Goal: Task Accomplishment & Management: Complete application form

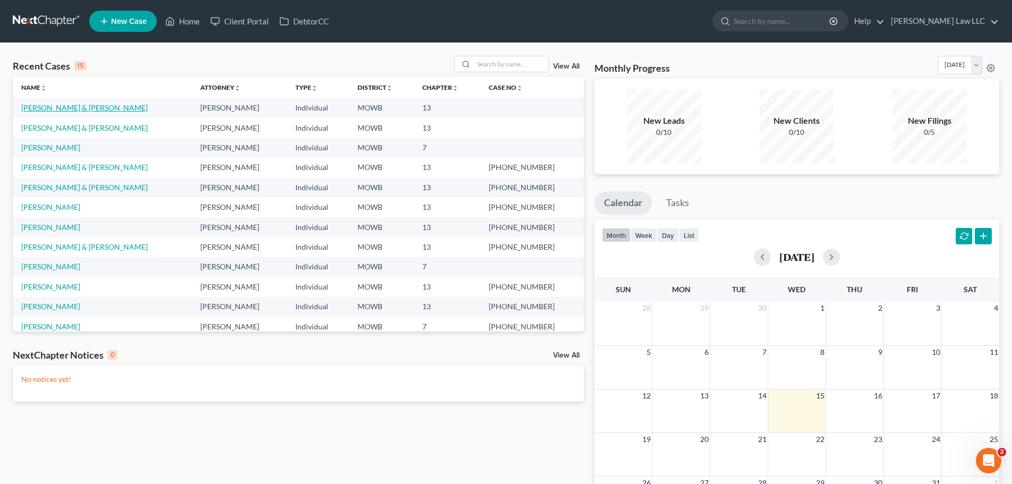
click at [55, 109] on link "[PERSON_NAME] & [PERSON_NAME]" at bounding box center [84, 107] width 126 height 9
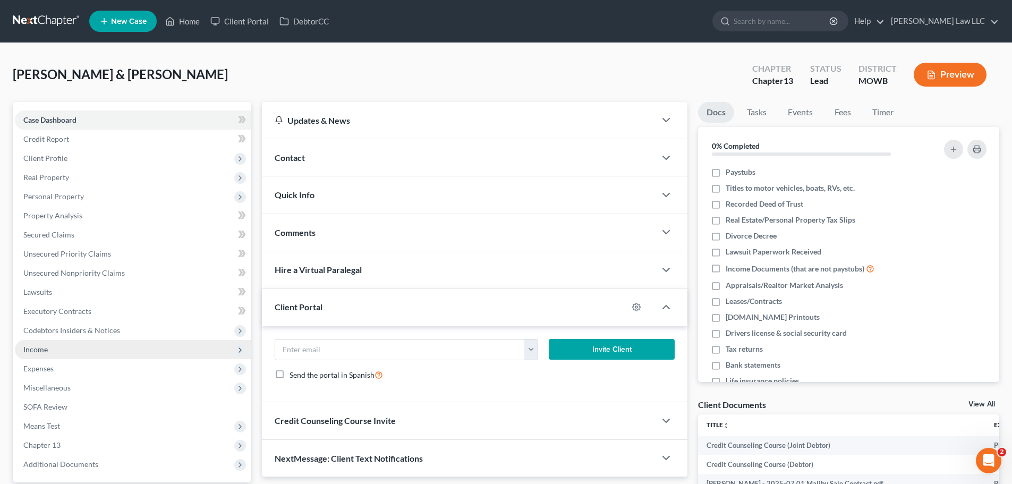
click at [46, 352] on span "Income" at bounding box center [35, 349] width 24 height 9
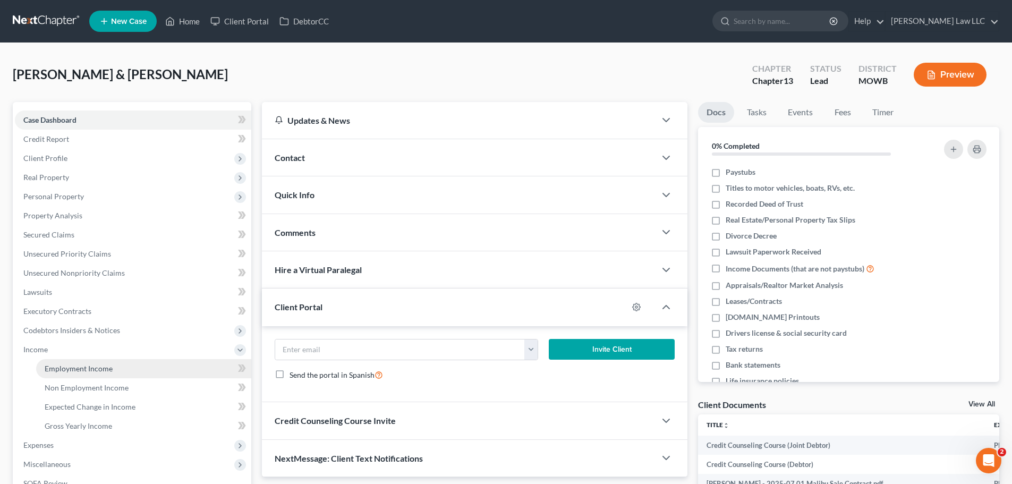
click at [101, 370] on span "Employment Income" at bounding box center [79, 368] width 68 height 9
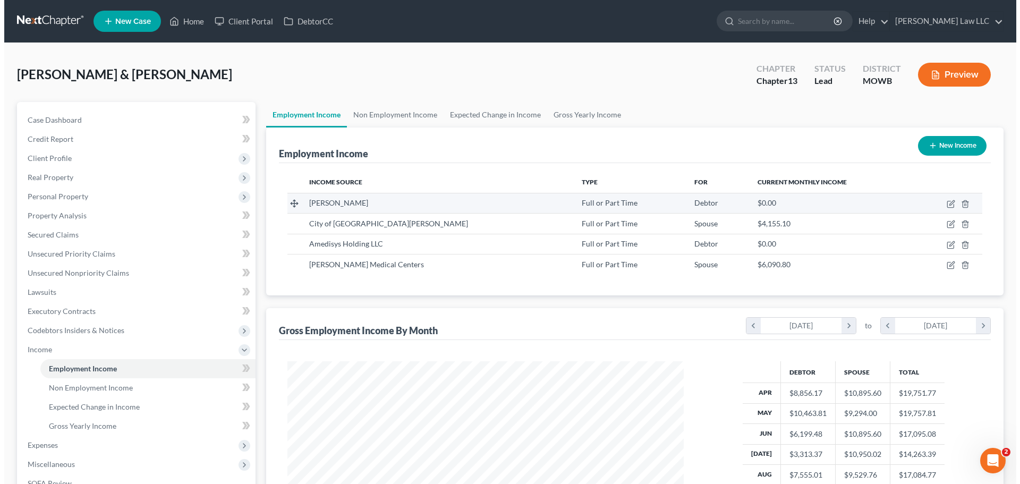
scroll to position [198, 417]
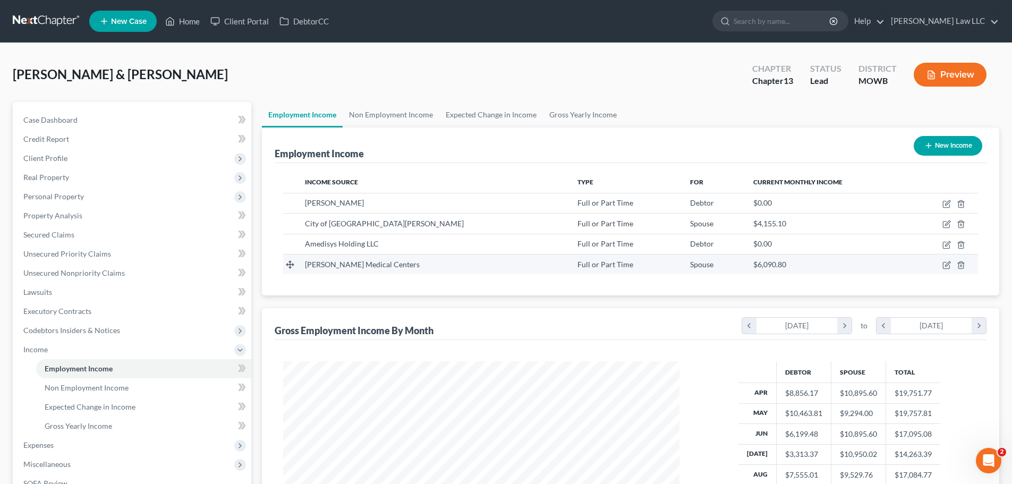
click at [383, 263] on span "[PERSON_NAME] Medical Centers" at bounding box center [362, 264] width 115 height 9
click at [946, 263] on icon "button" at bounding box center [946, 265] width 8 height 8
select select "0"
select select "26"
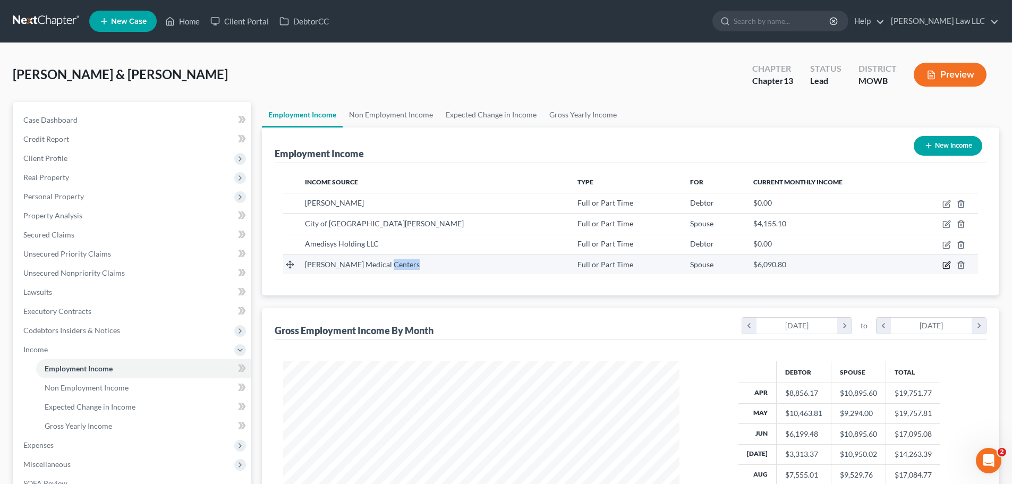
select select "2"
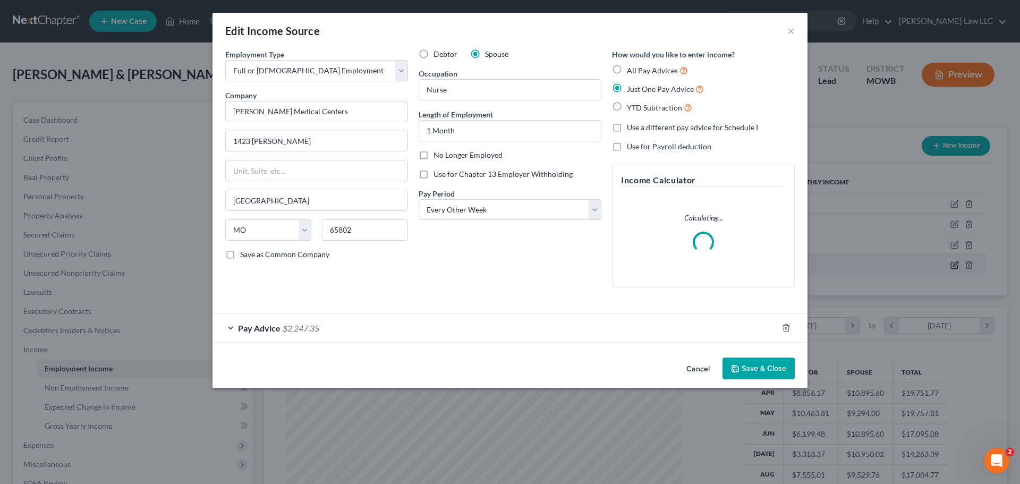
scroll to position [200, 421]
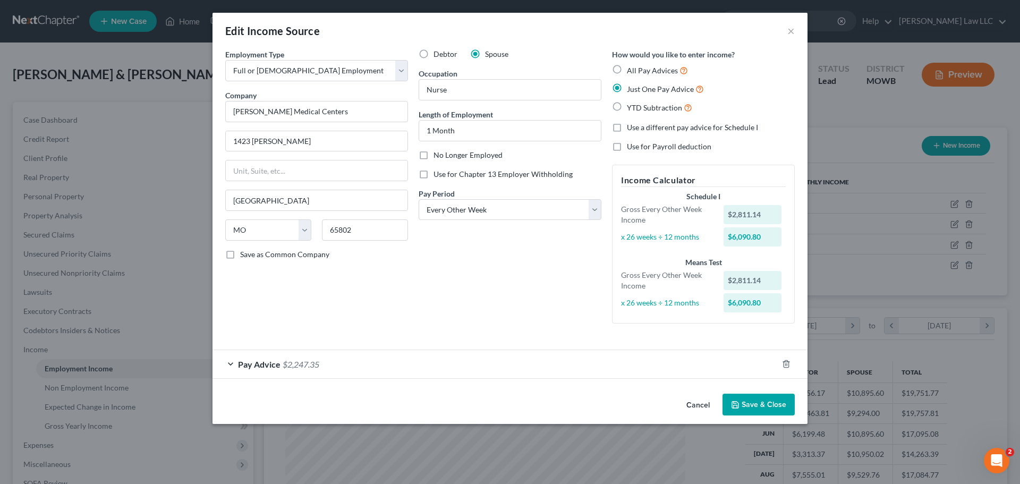
click at [259, 366] on span "Pay Advice" at bounding box center [259, 364] width 42 height 10
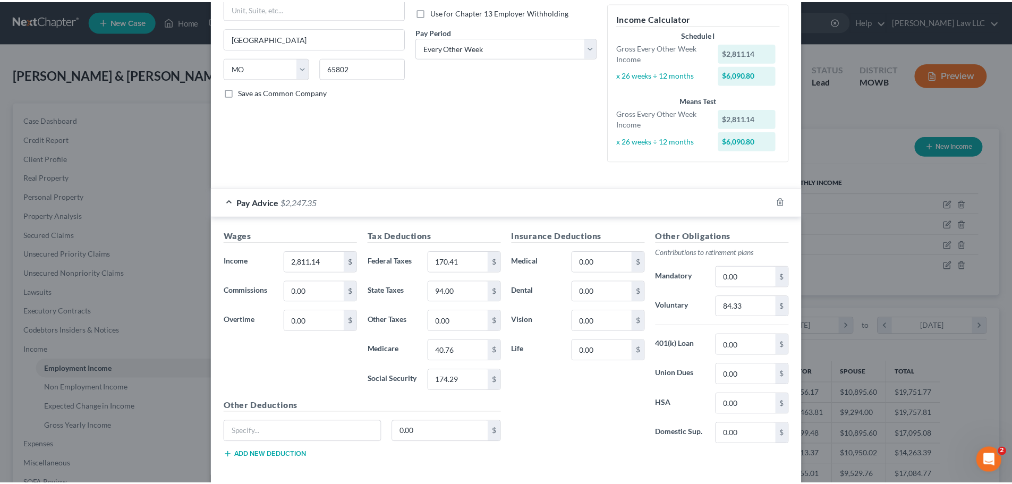
scroll to position [212, 0]
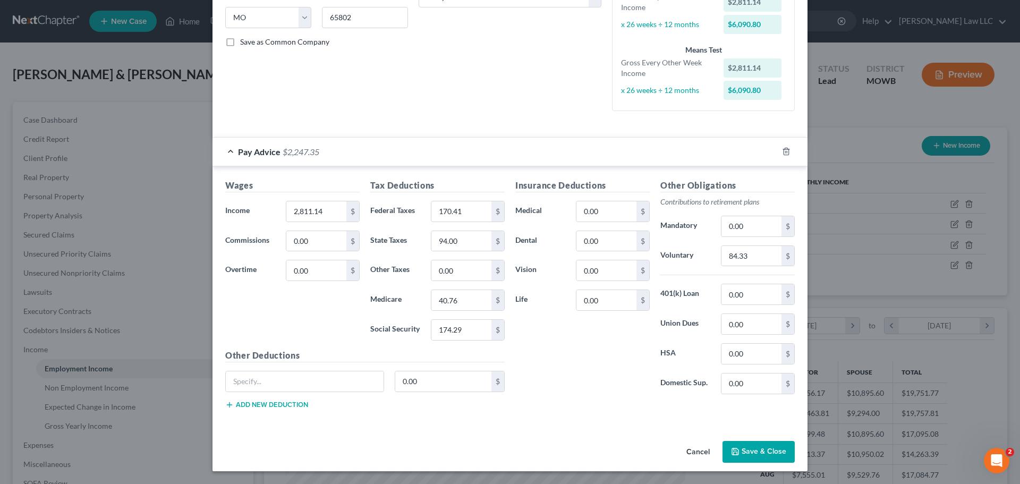
click at [757, 450] on button "Save & Close" at bounding box center [758, 452] width 72 height 22
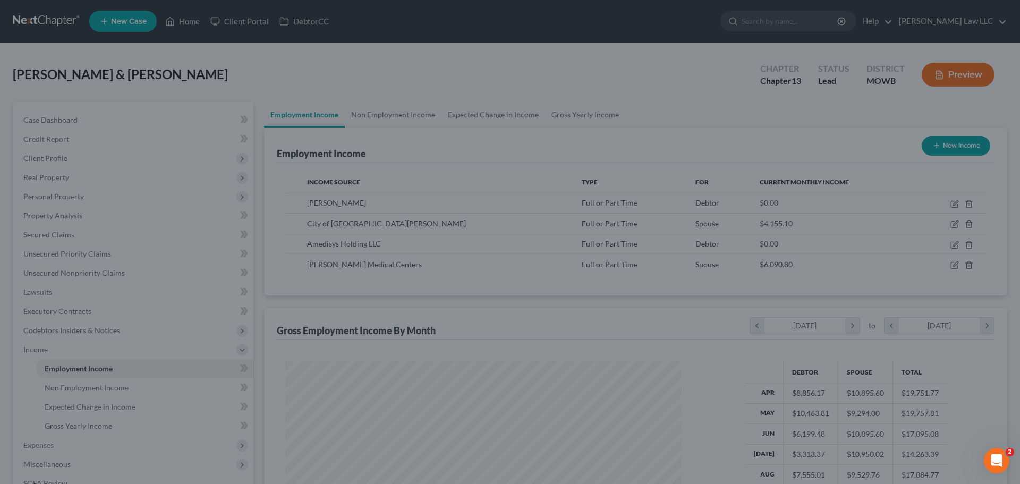
scroll to position [530868, 530649]
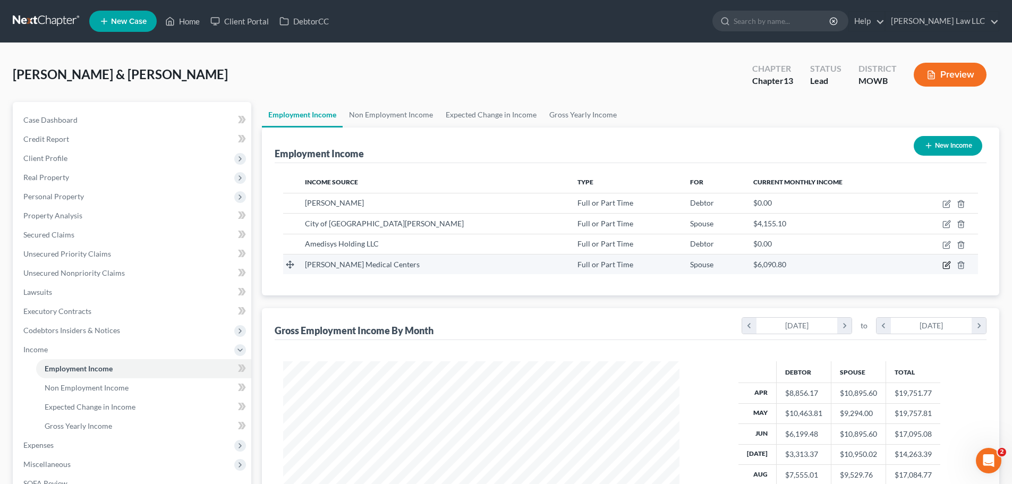
click at [944, 266] on icon "button" at bounding box center [946, 265] width 8 height 8
select select "0"
select select "26"
select select "2"
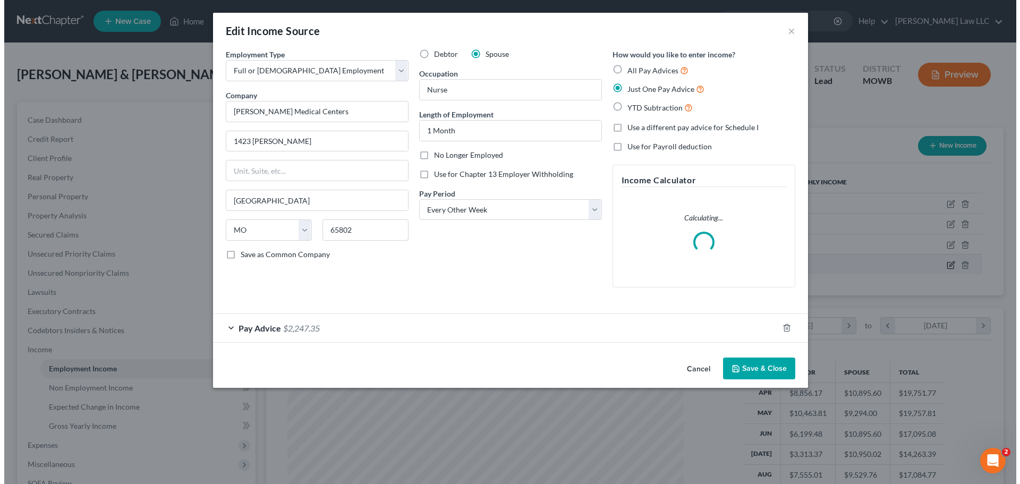
scroll to position [200, 421]
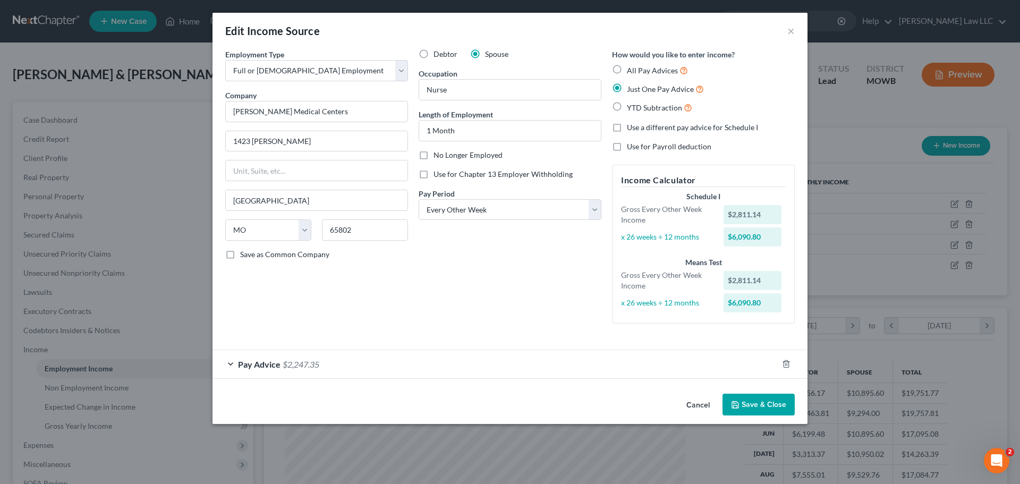
click at [627, 69] on label "All Pay Advices" at bounding box center [657, 70] width 61 height 12
click at [631, 69] on input "All Pay Advices" at bounding box center [634, 67] width 7 height 7
radio input "true"
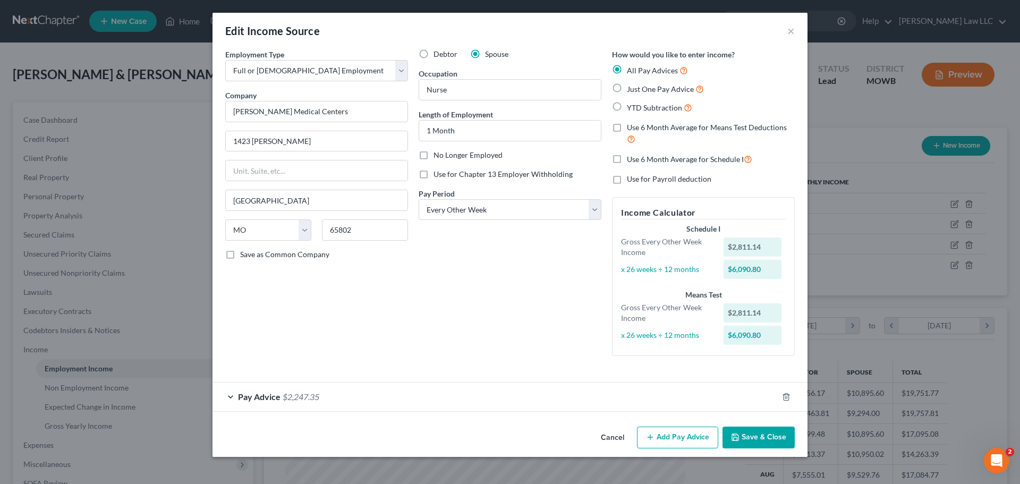
click at [681, 443] on button "Add Pay Advice" at bounding box center [677, 437] width 81 height 22
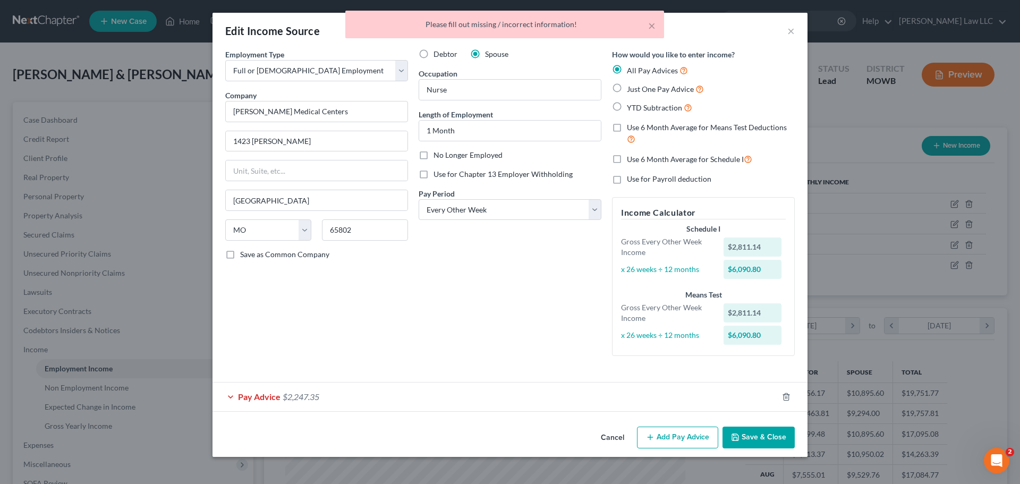
click at [269, 397] on span "Pay Advice" at bounding box center [259, 396] width 42 height 10
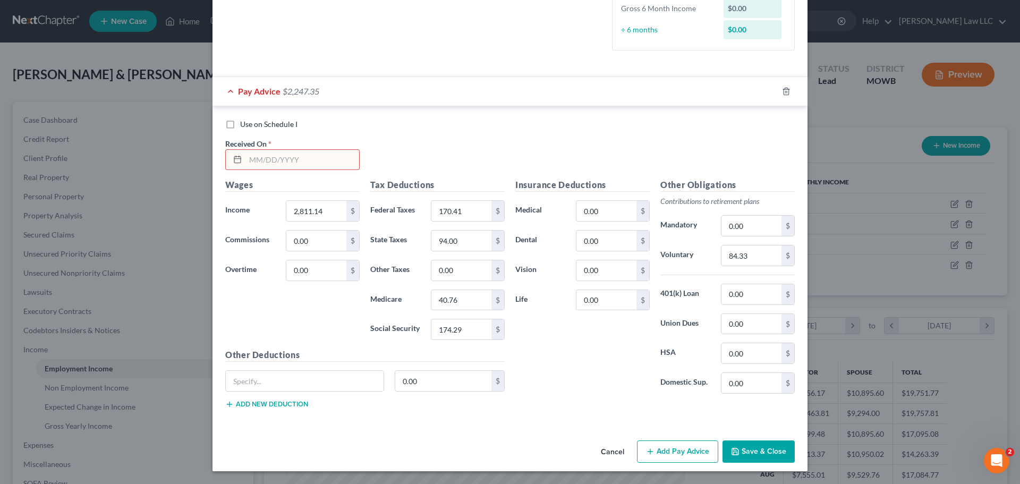
scroll to position [303, 0]
click at [259, 160] on input "text" at bounding box center [302, 160] width 114 height 20
type input "[DATE]"
click at [680, 456] on button "Add Pay Advice" at bounding box center [677, 451] width 81 height 22
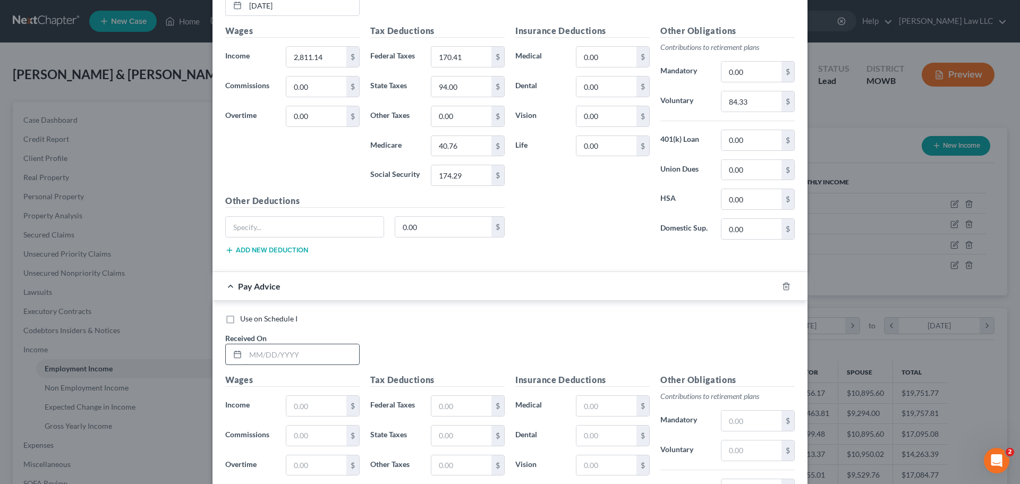
scroll to position [463, 0]
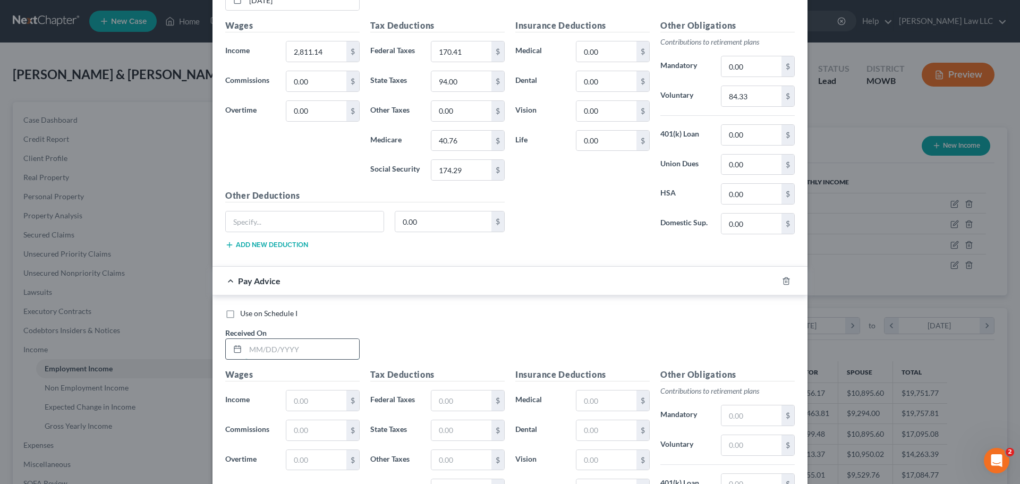
click at [245, 352] on input "text" at bounding box center [302, 349] width 114 height 20
type input "[DATE]"
click at [288, 399] on input "text" at bounding box center [316, 400] width 60 height 20
click at [286, 396] on input "text" at bounding box center [316, 400] width 60 height 20
type input "2,878.75"
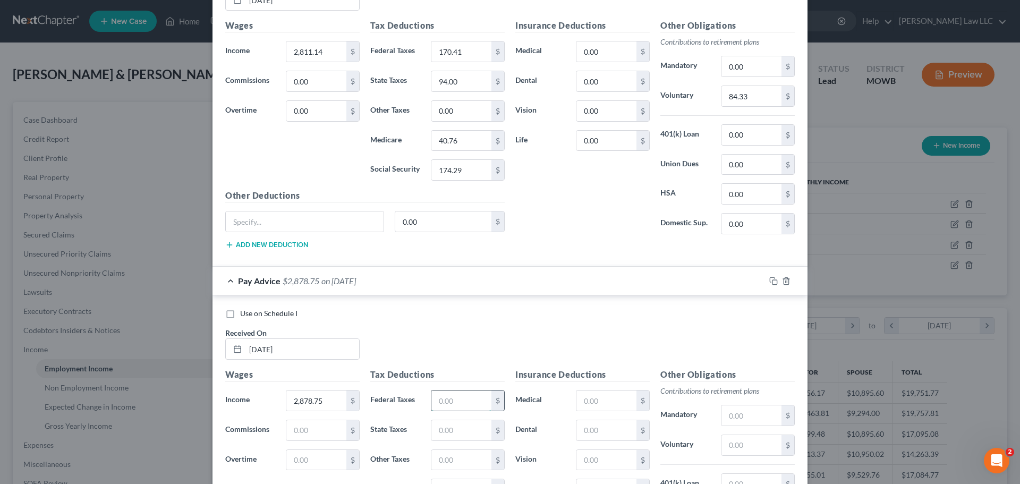
click at [464, 397] on input "text" at bounding box center [461, 400] width 60 height 20
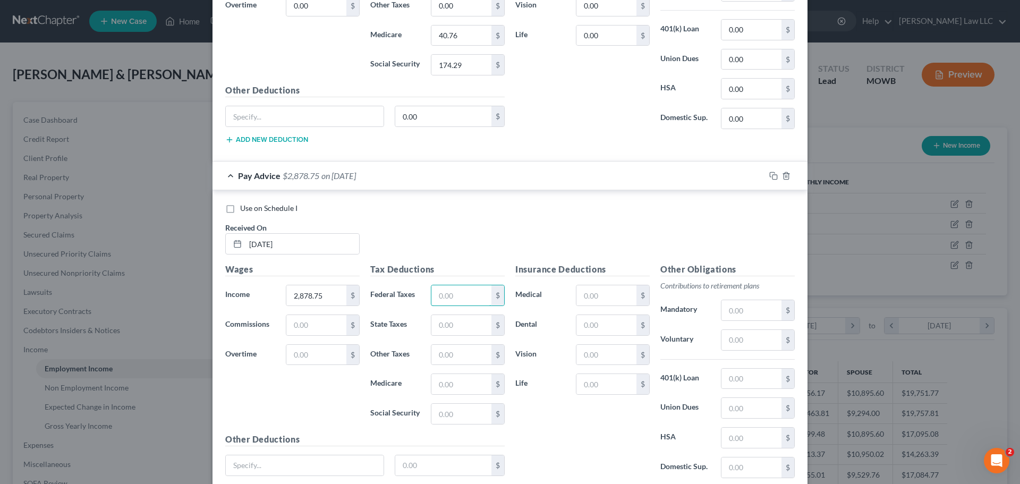
scroll to position [569, 0]
click at [443, 409] on input "text" at bounding box center [461, 413] width 60 height 20
type input "178.48"
click at [438, 297] on input "text" at bounding box center [461, 294] width 60 height 20
type input "188.64"
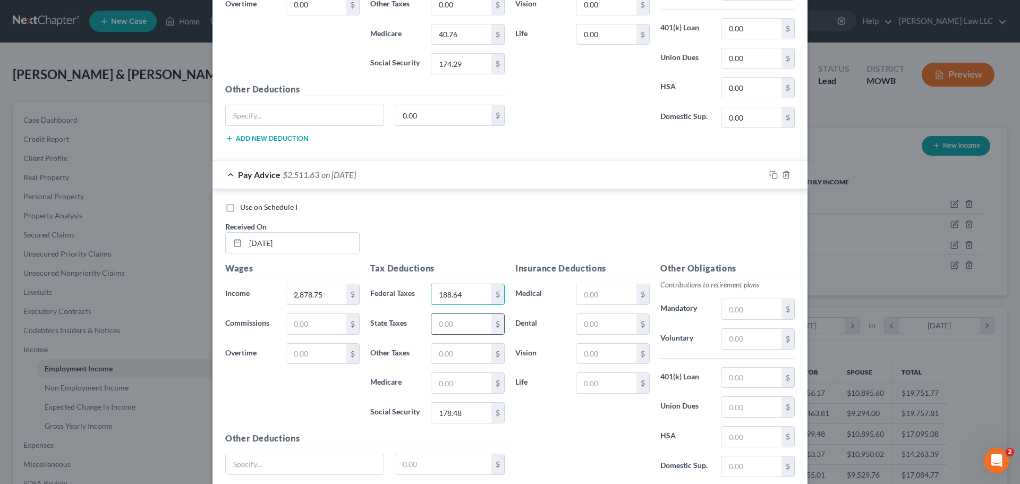
click at [438, 326] on input "text" at bounding box center [461, 324] width 60 height 20
type input "101"
click at [451, 382] on input "text" at bounding box center [461, 383] width 60 height 20
type input "41.74"
click at [300, 402] on div "Wages Income * 2,878.75 $ Commissions $ Overtime $" at bounding box center [292, 347] width 145 height 170
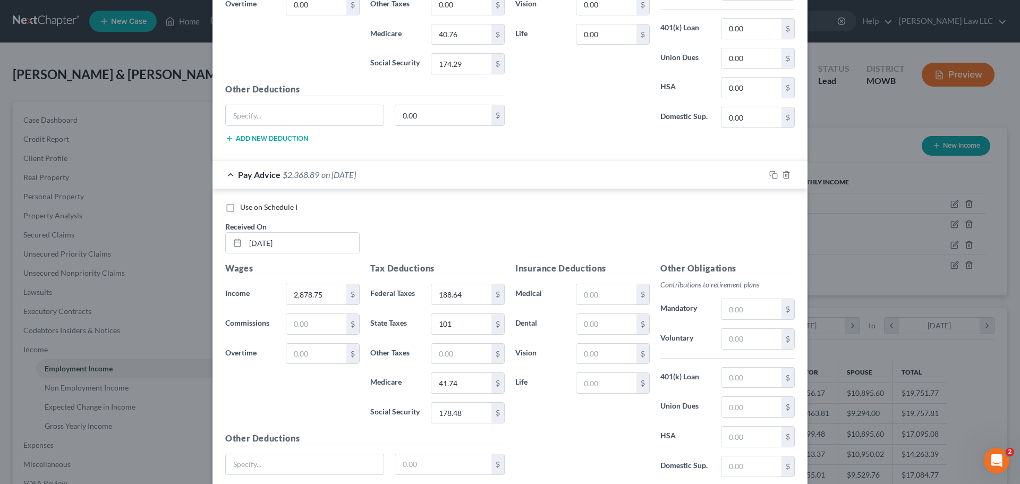
click at [572, 420] on div "Insurance Deductions Medical $ Dental $ Vision $ Life $" at bounding box center [582, 374] width 145 height 224
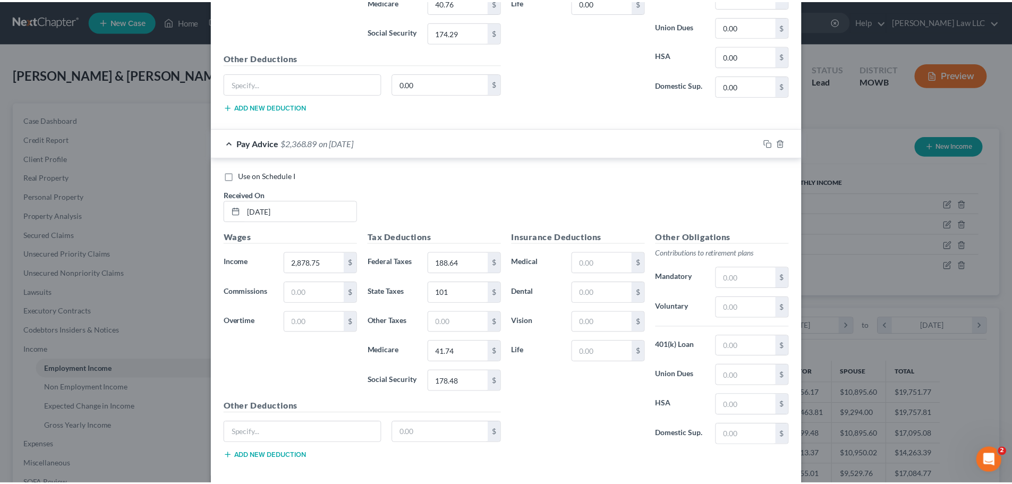
scroll to position [652, 0]
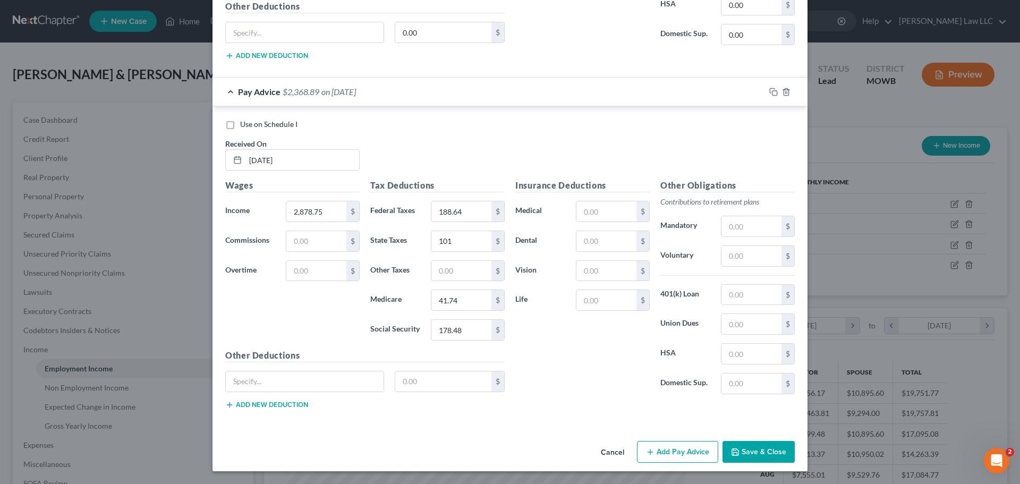
click at [733, 450] on icon "button" at bounding box center [735, 452] width 8 height 8
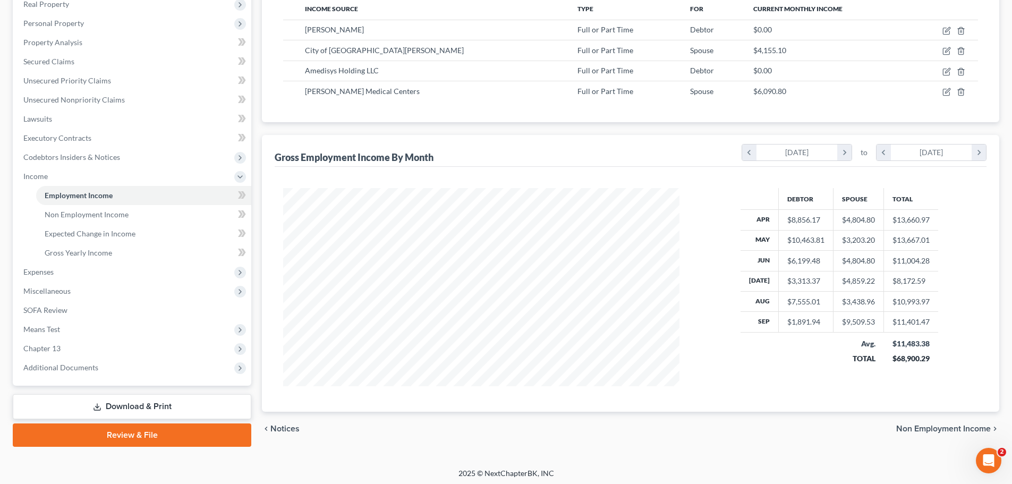
scroll to position [176, 0]
